Goal: Check status: Check status

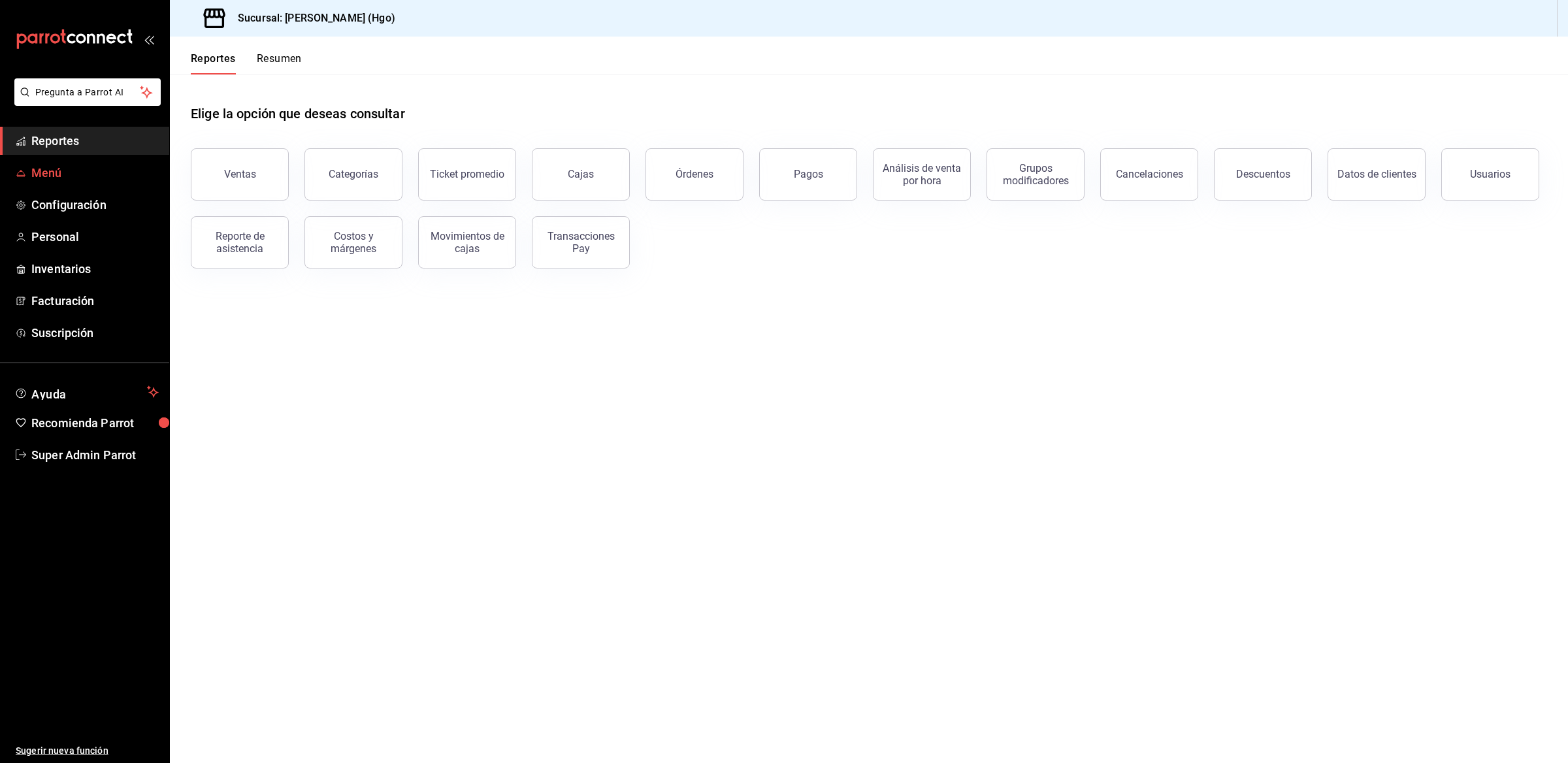
click at [44, 170] on span "Menú" at bounding box center [95, 173] width 127 height 18
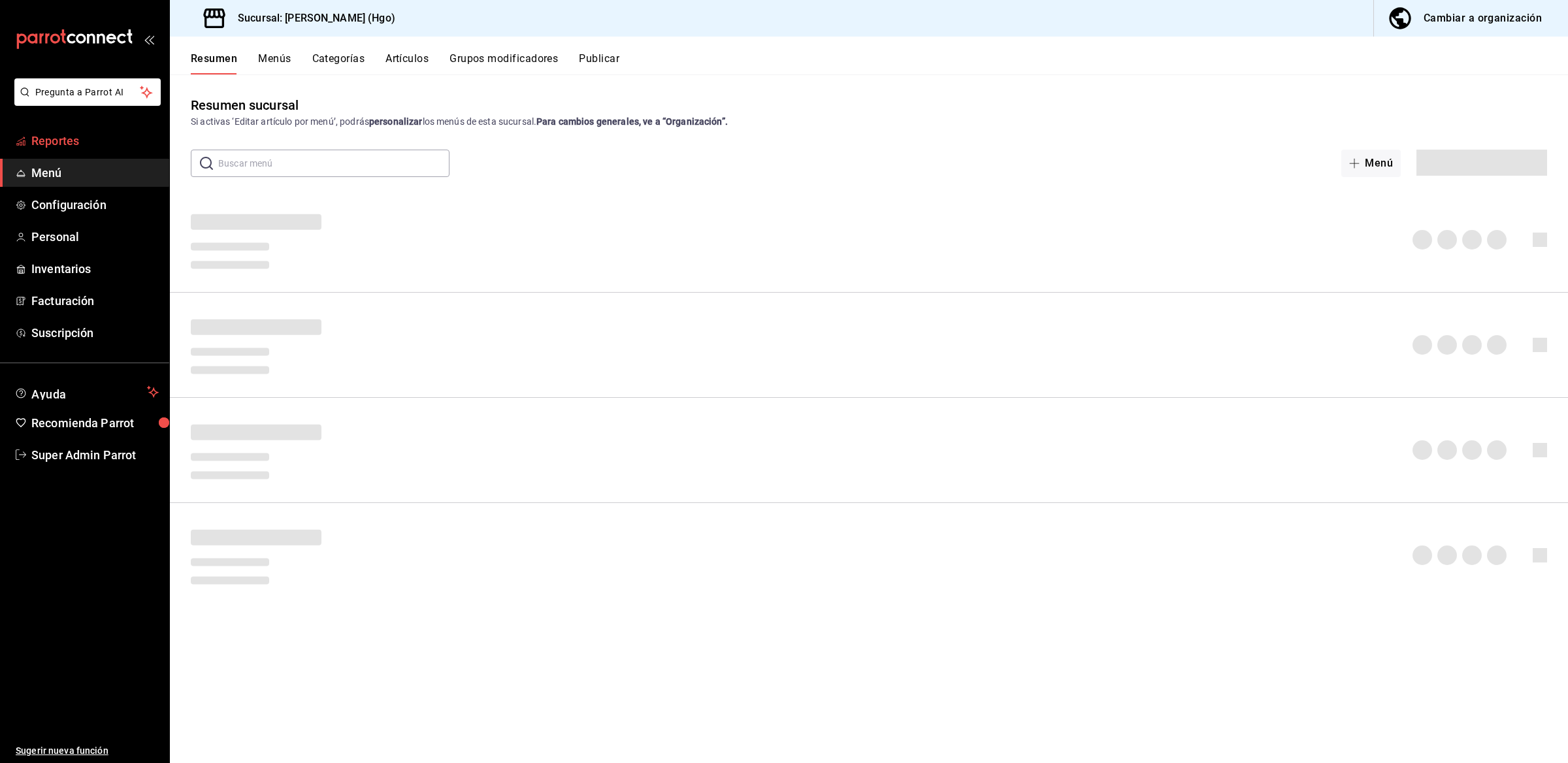
click at [49, 144] on span "Reportes" at bounding box center [95, 141] width 127 height 18
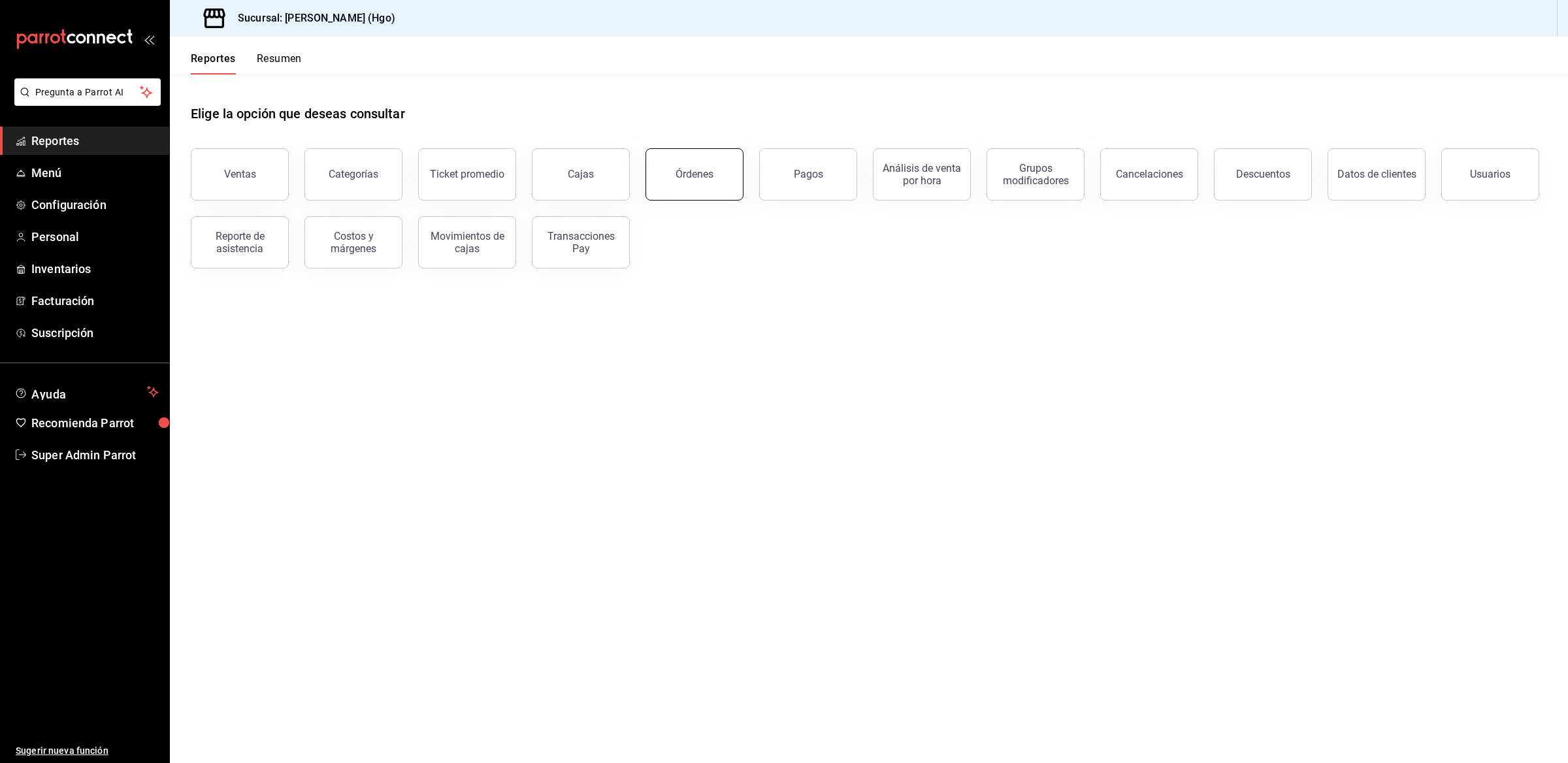
click at [688, 181] on button "Órdenes" at bounding box center [694, 174] width 98 height 52
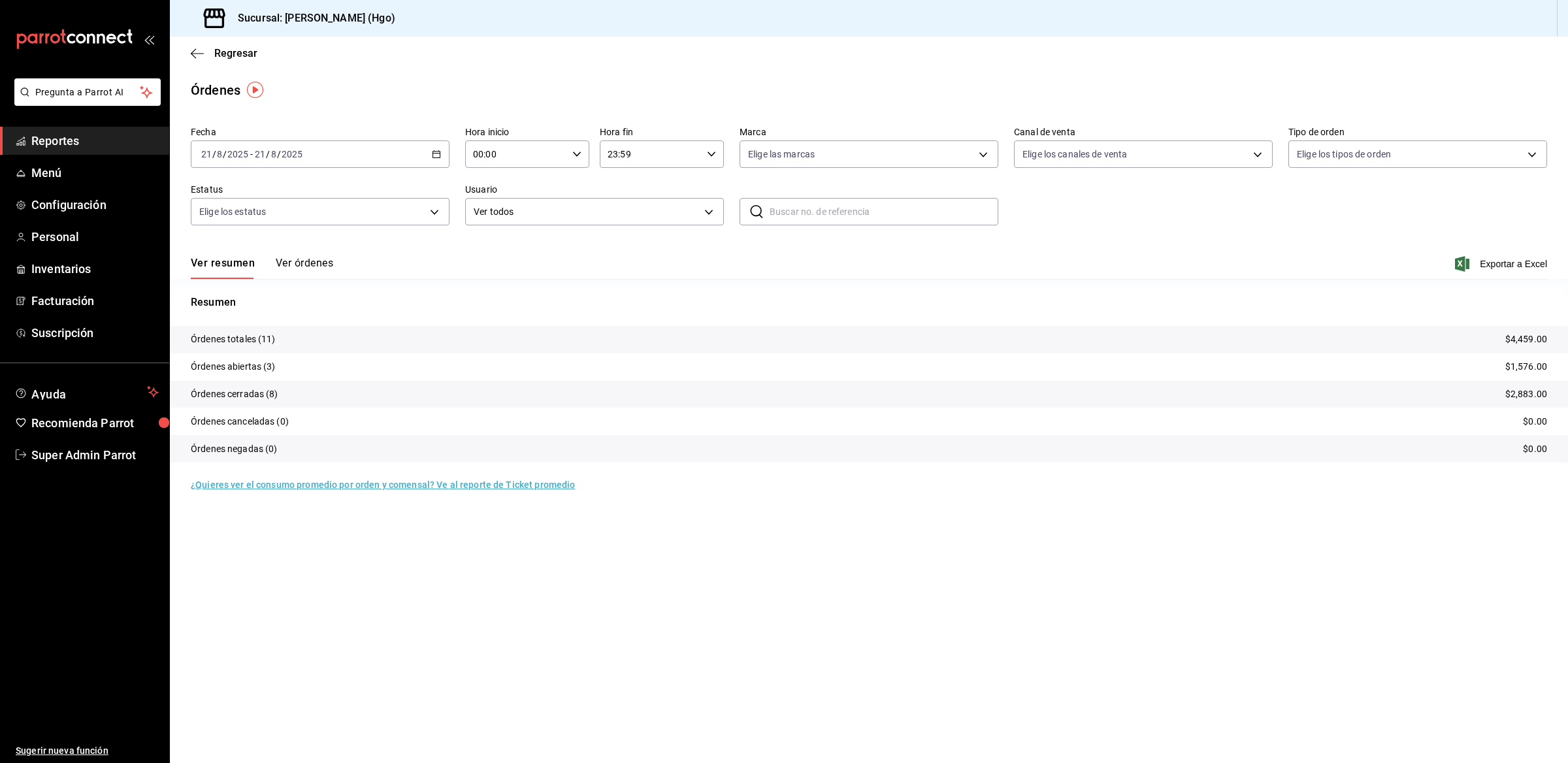
click at [302, 269] on button "Ver órdenes" at bounding box center [304, 268] width 58 height 23
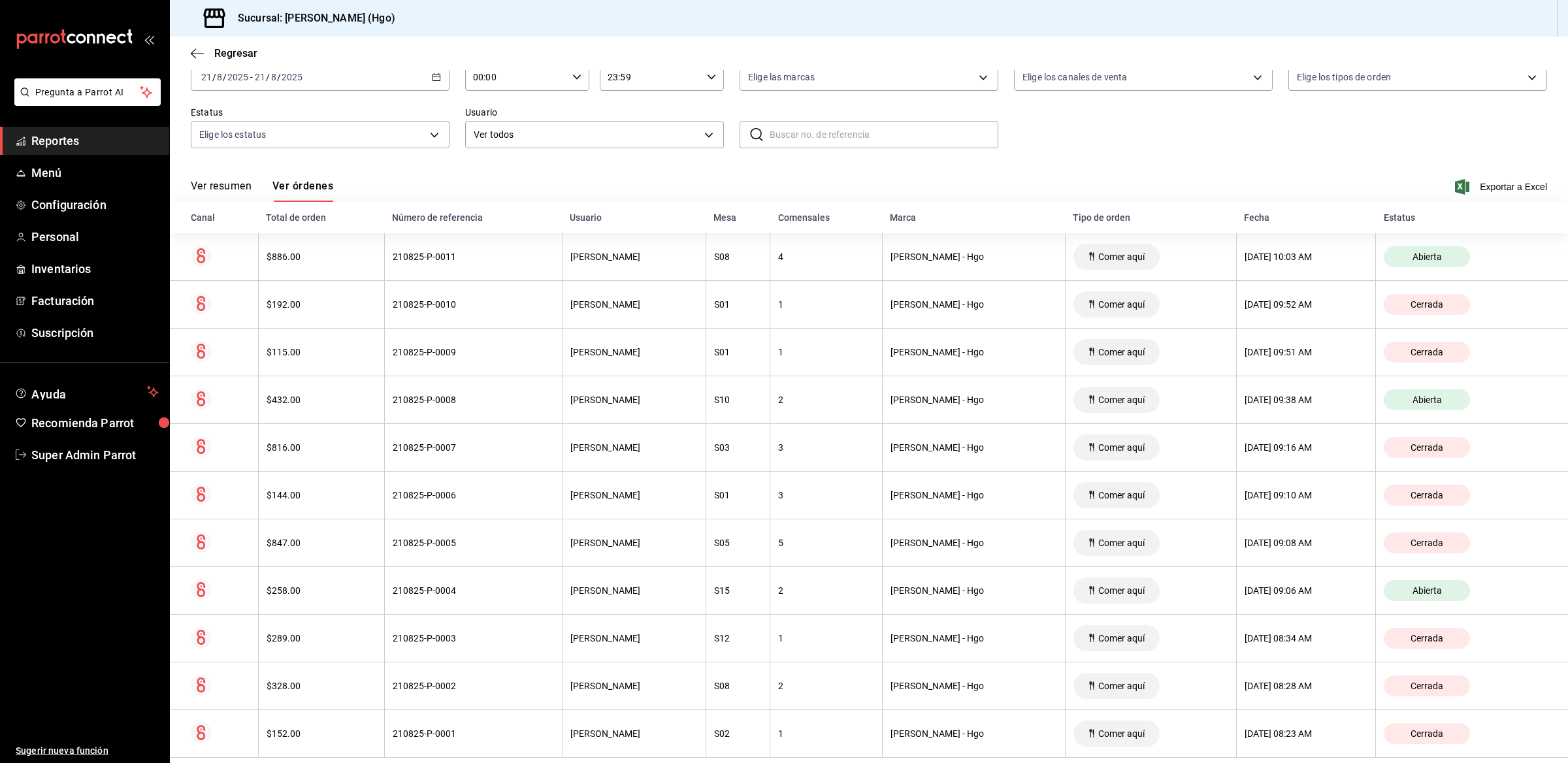
scroll to position [100, 0]
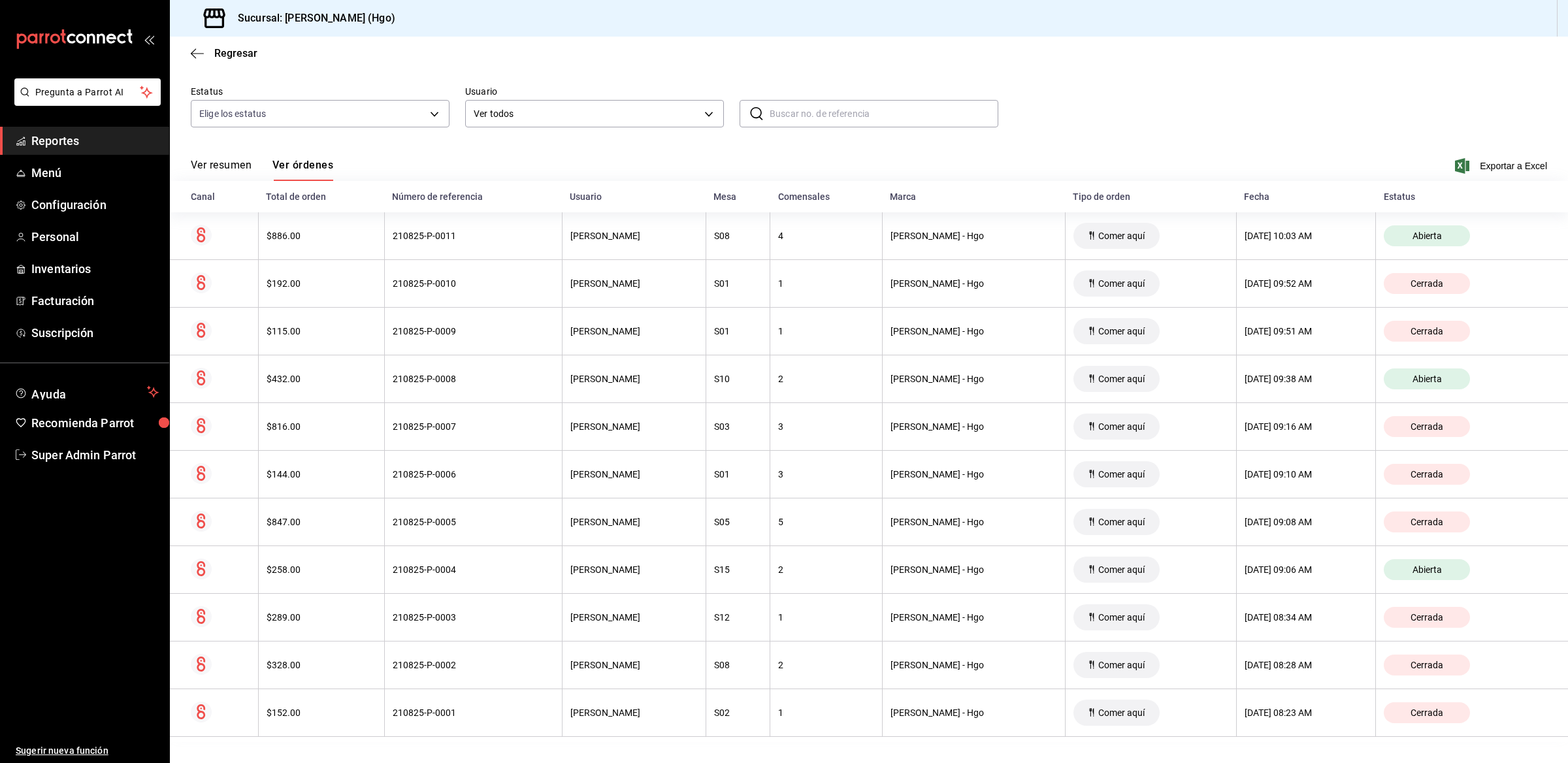
click at [415, 252] on th "210825-P-0011" at bounding box center [473, 235] width 178 height 48
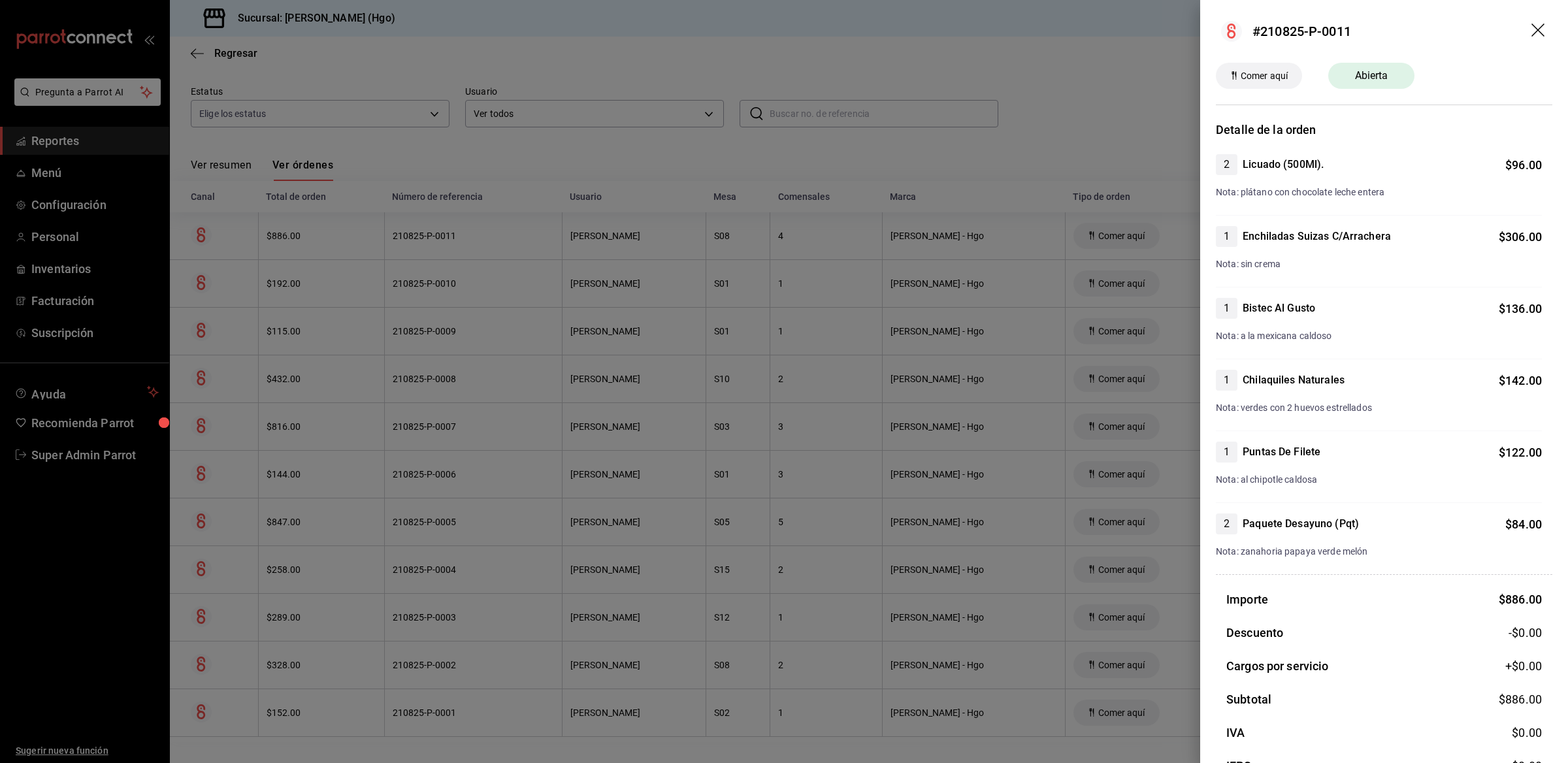
click at [441, 155] on div at bounding box center [784, 381] width 1568 height 763
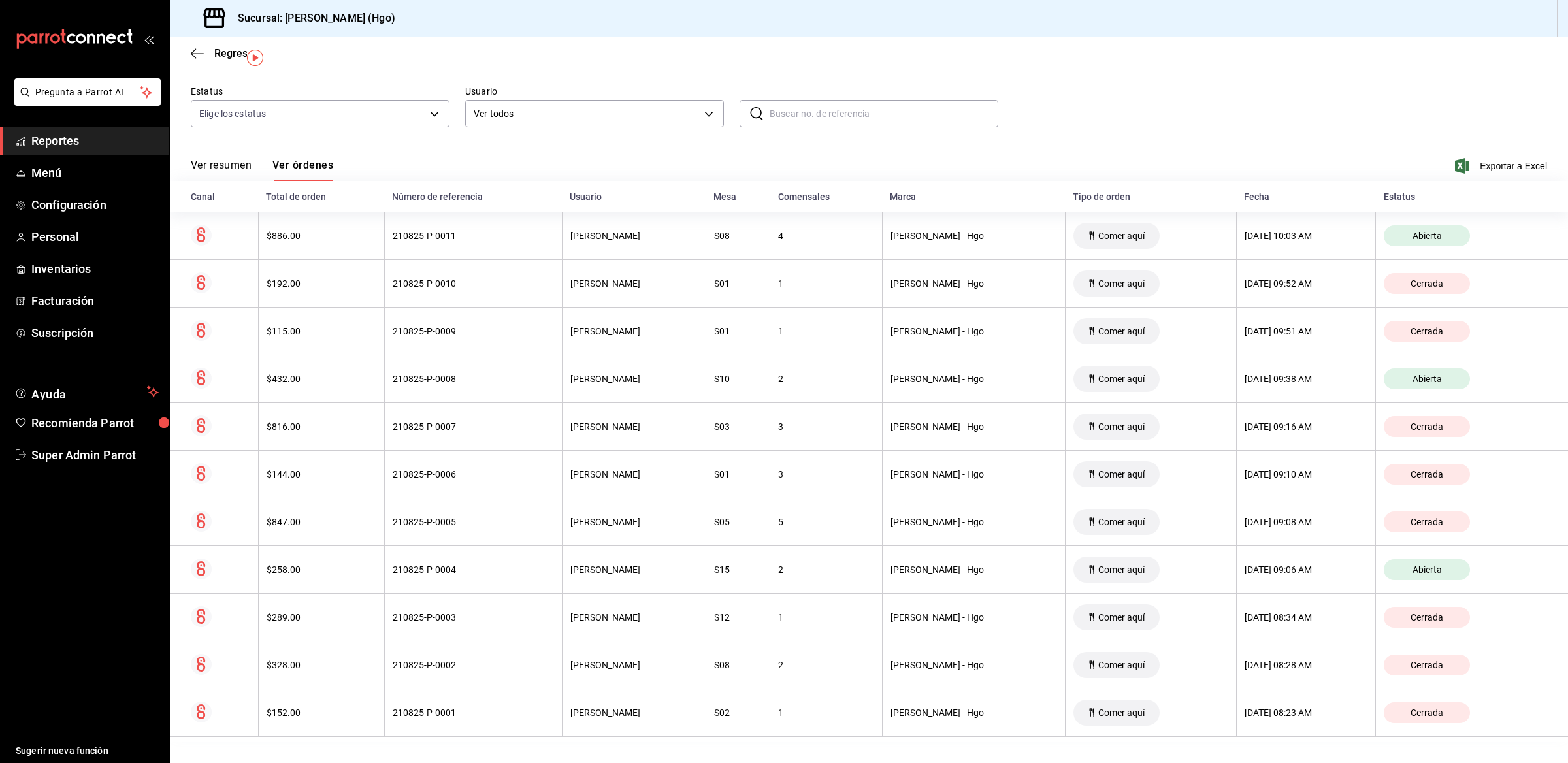
scroll to position [0, 0]
